Goal: Task Accomplishment & Management: Use online tool/utility

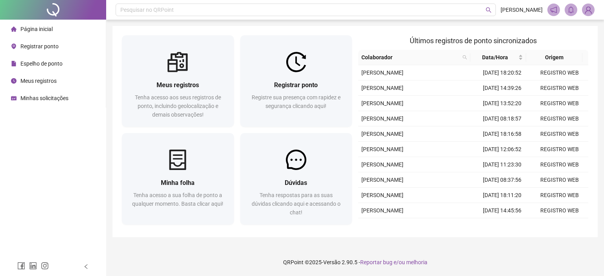
click at [51, 48] on span "Registrar ponto" at bounding box center [39, 46] width 38 height 6
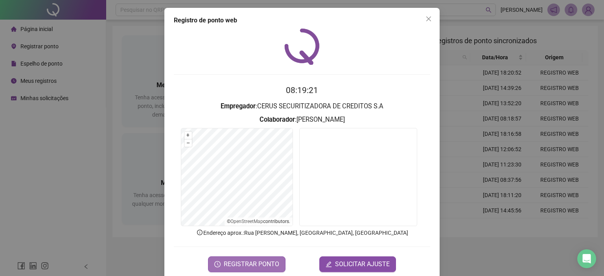
click at [261, 265] on span "REGISTRAR PONTO" at bounding box center [251, 264] width 55 height 9
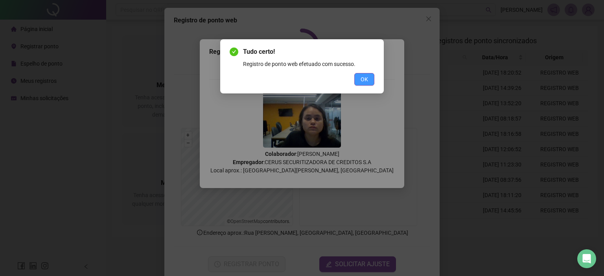
click at [361, 76] on span "OK" at bounding box center [363, 79] width 7 height 9
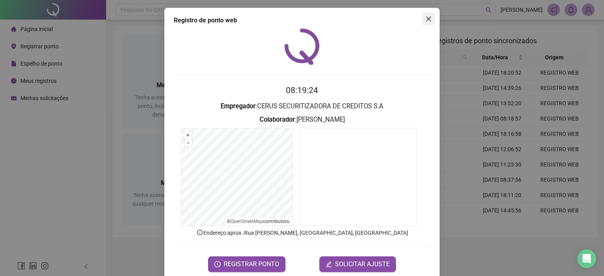
click at [427, 25] on button "Close" at bounding box center [428, 19] width 13 height 13
